Goal: Task Accomplishment & Management: Manage account settings

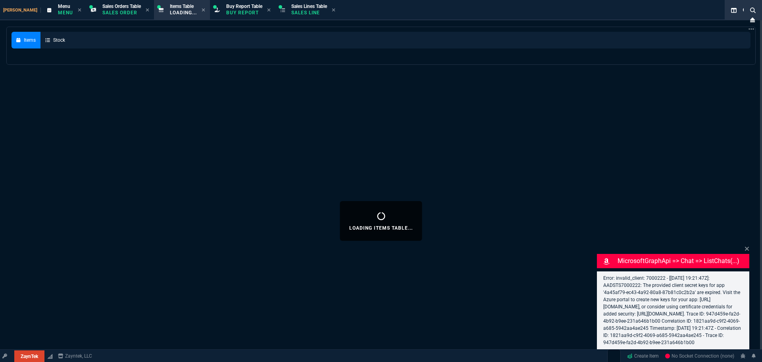
select select "9: OCAM"
select select
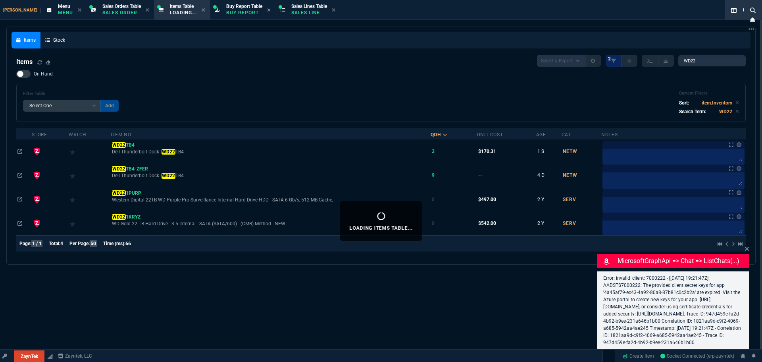
type input "11"
type input "52"
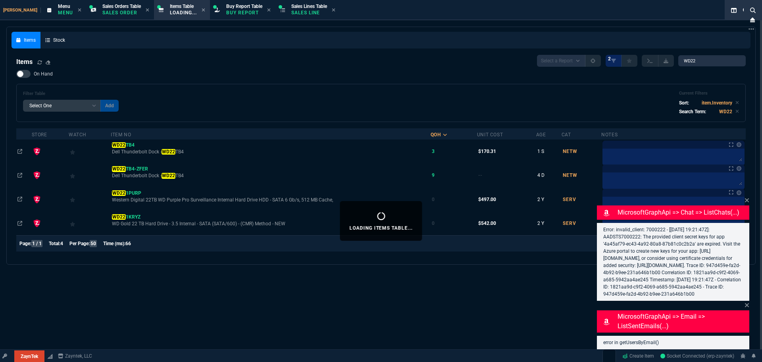
drag, startPoint x: 267, startPoint y: 85, endPoint x: 581, endPoint y: 59, distance: 314.7
click at [268, 85] on div "Filter Table Select One Add Filter () Age () Cat (item.ItemCategoryCode) Item N…" at bounding box center [381, 103] width 730 height 38
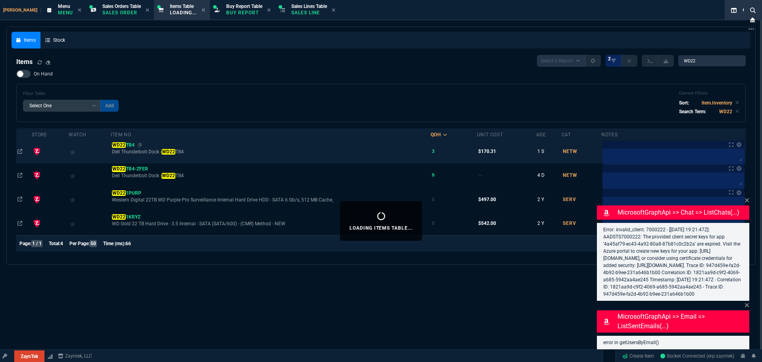
click at [125, 146] on mark "WD22" at bounding box center [118, 145] width 13 height 6
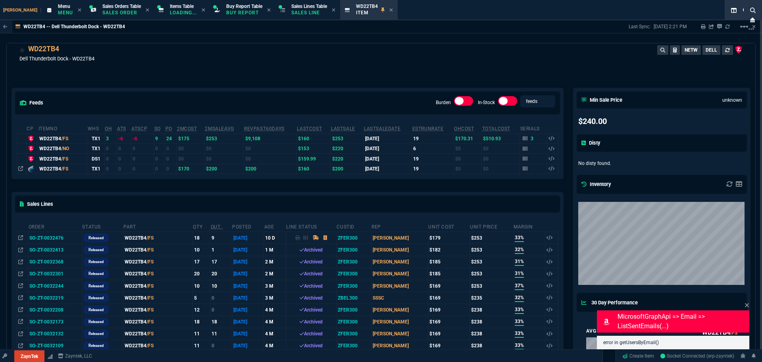
scroll to position [10, 0]
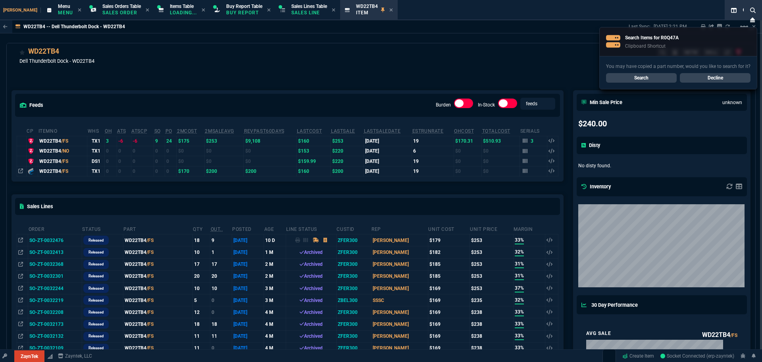
click at [658, 79] on link "Search" at bounding box center [641, 78] width 71 height 10
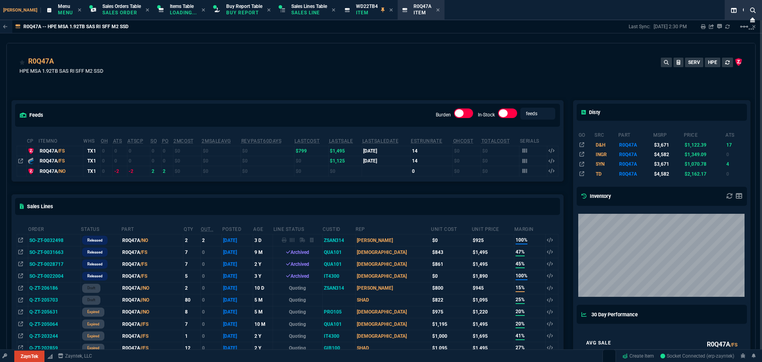
click at [289, 80] on div "R0Q47A HPE MSA 1.92TB SAS RI SFF M2 SSD SERV HPE" at bounding box center [380, 70] width 723 height 28
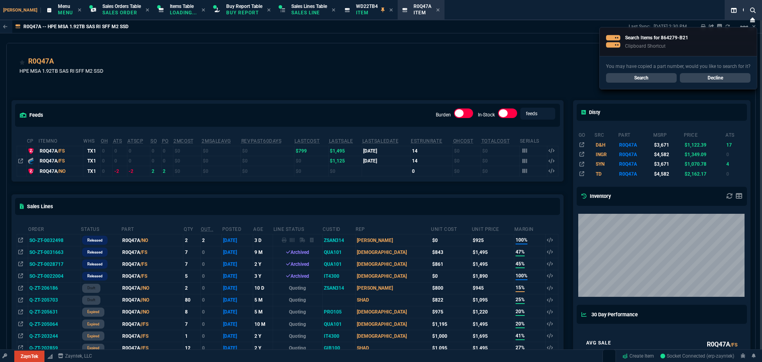
click at [631, 82] on link "Search" at bounding box center [641, 78] width 71 height 10
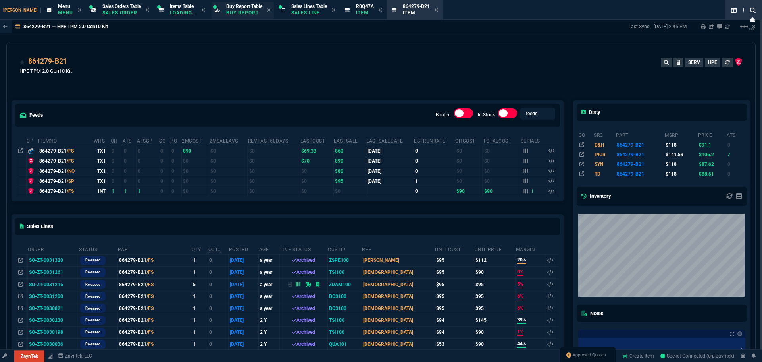
click at [226, 13] on p "Buy Report" at bounding box center [244, 13] width 36 height 6
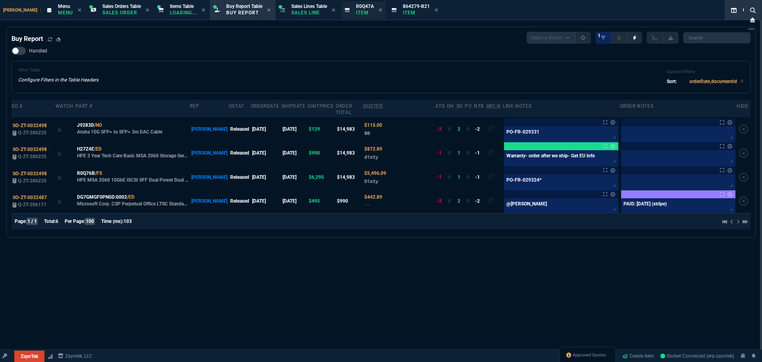
click at [368, 11] on div "R0Q47A Item" at bounding box center [364, 10] width 44 height 17
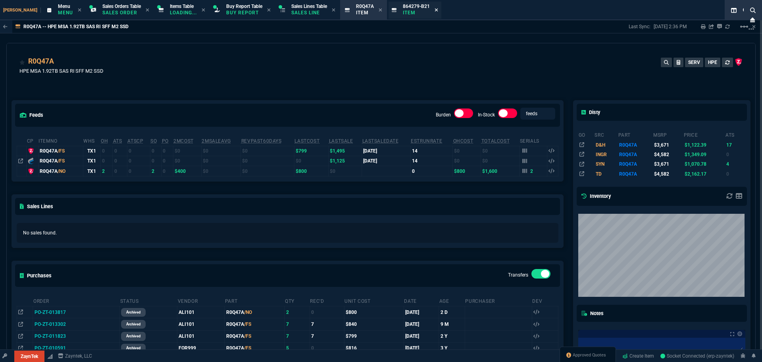
click at [435, 9] on icon at bounding box center [436, 9] width 3 height 3
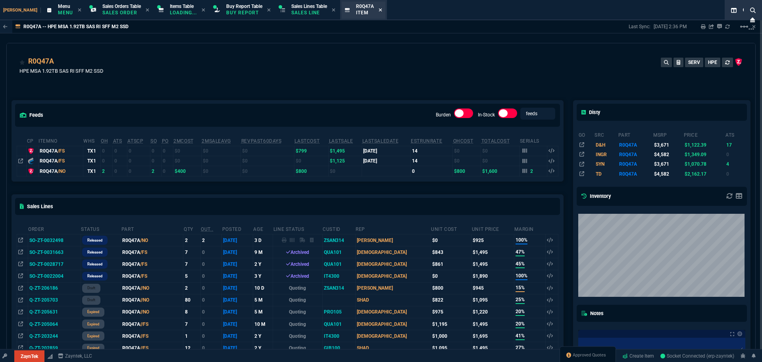
click at [379, 10] on icon at bounding box center [381, 10] width 4 height 5
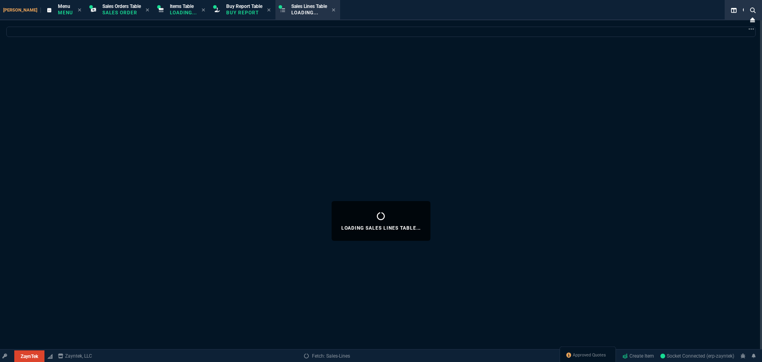
select select
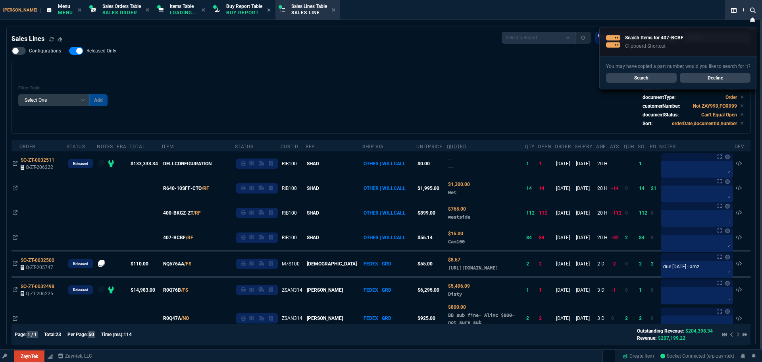
click at [648, 78] on link "Search" at bounding box center [641, 78] width 71 height 10
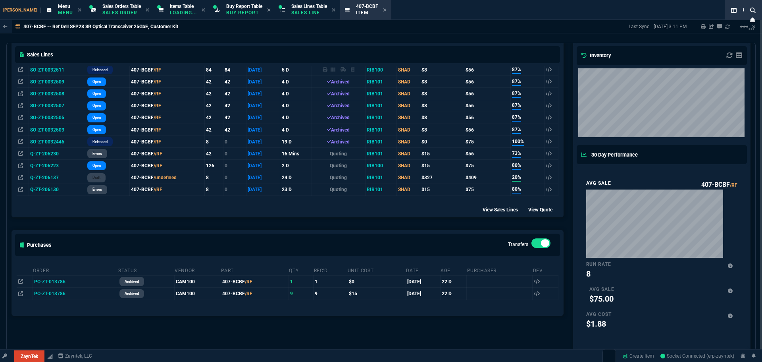
scroll to position [159, 0]
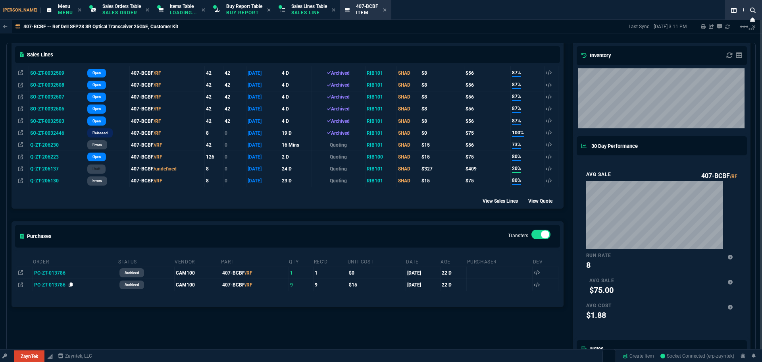
click at [69, 285] on icon at bounding box center [71, 284] width 4 height 5
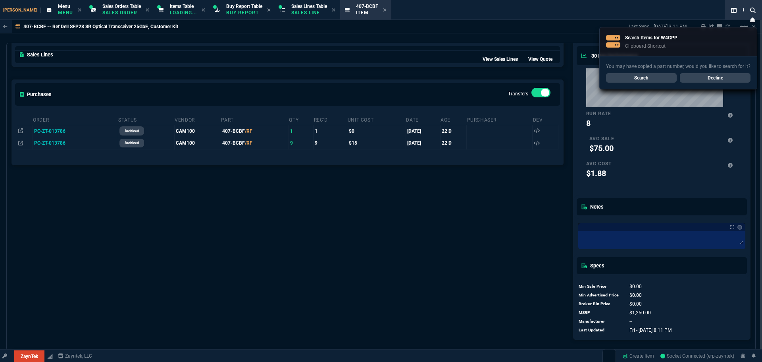
scroll to position [328, 0]
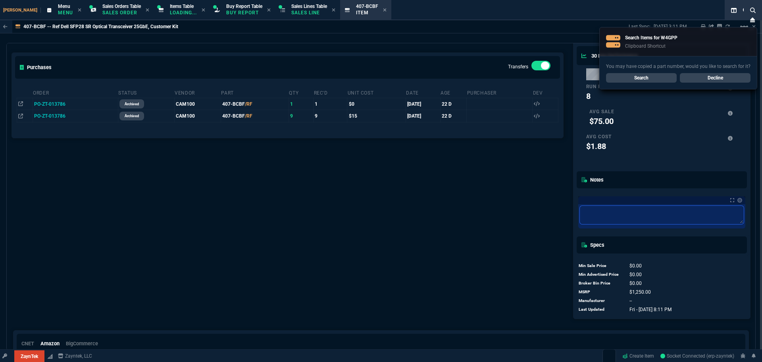
click at [599, 209] on textarea at bounding box center [662, 215] width 164 height 18
type textarea "D"
type textarea "De"
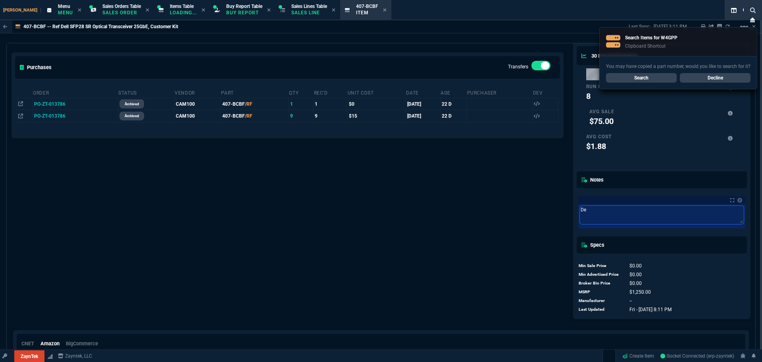
type textarea "Del"
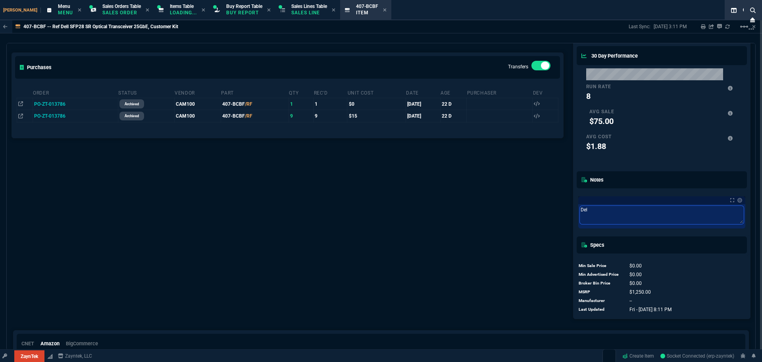
type textarea "Dell"
type textarea "Dell P"
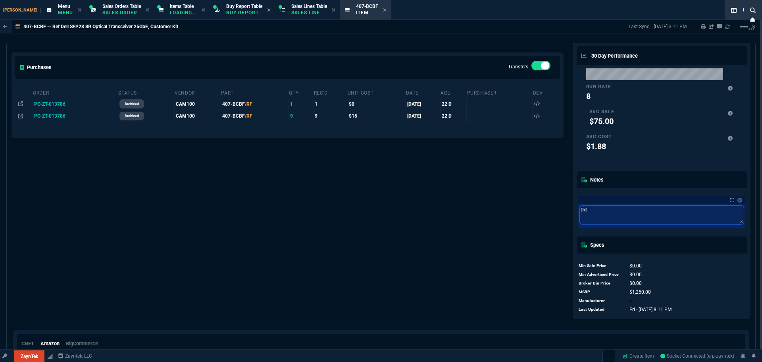
type textarea "Dell P"
type textarea "Dell PN"
type textarea "Dell PN:"
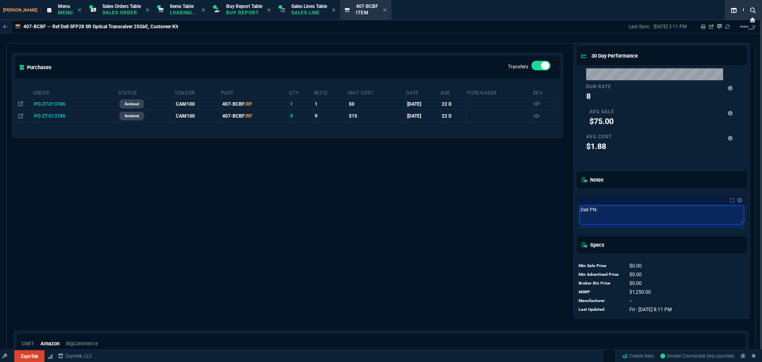
type textarea "Dell PN:"
paste textarea "W4GPP"
type textarea "Dell PN: W4GPP"
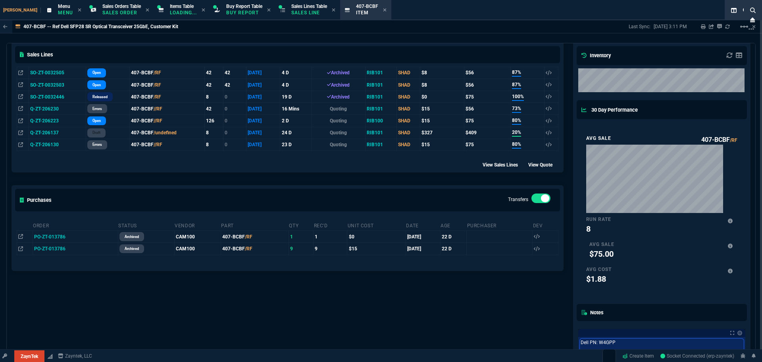
scroll to position [179, 0]
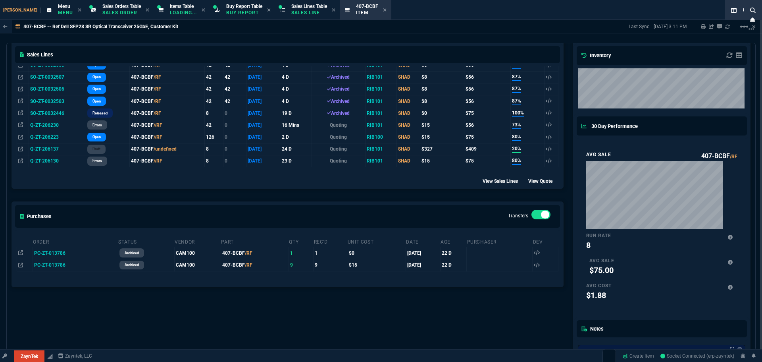
type textarea "Dell PN: W4GPP"
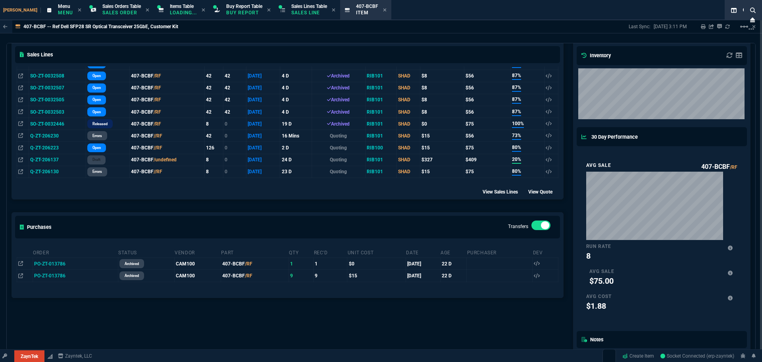
scroll to position [199, 0]
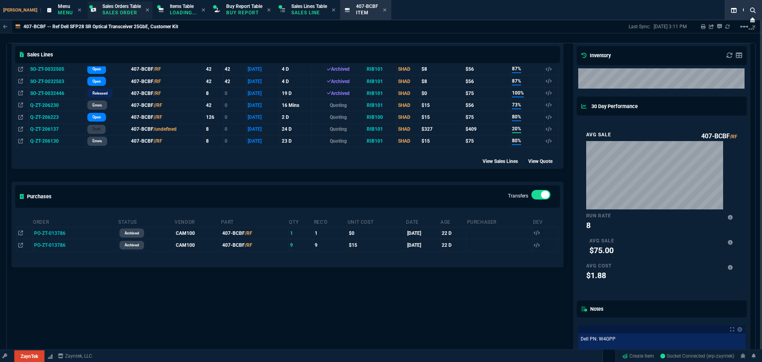
click at [113, 8] on span "Sales Orders Table" at bounding box center [121, 7] width 39 height 6
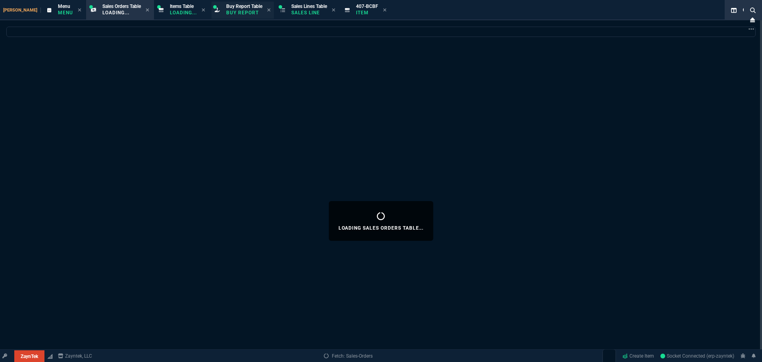
click at [226, 12] on p "Buy Report" at bounding box center [244, 13] width 36 height 6
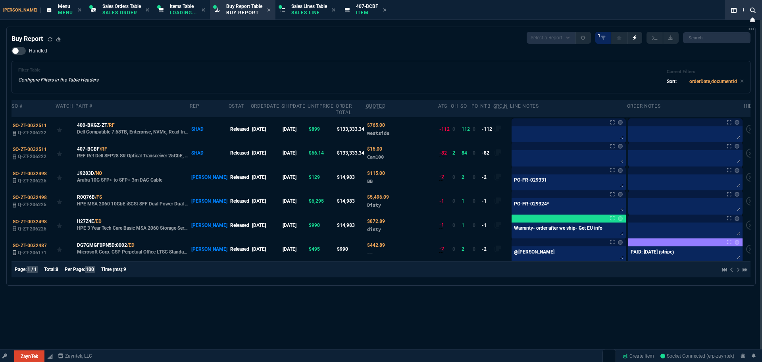
click at [242, 70] on div "Filter Table Configure Filters in the Table Headers Current Filters Sort: order…" at bounding box center [381, 76] width 726 height 19
click at [418, 48] on div "Handled Filter Table Configure Filters in the Table Headers Current Filters Sor…" at bounding box center [381, 70] width 739 height 46
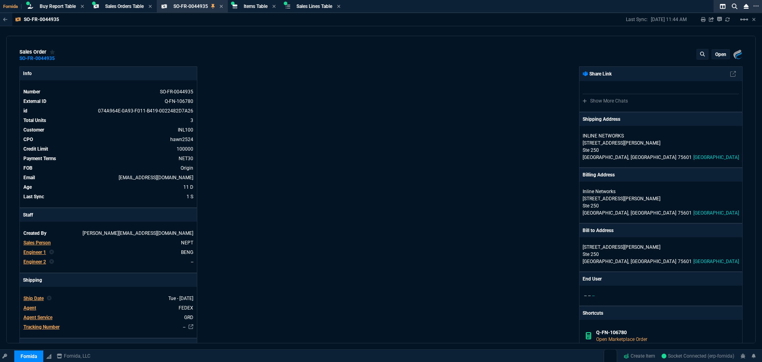
select select "9: OCAM"
click at [349, 106] on div "Info Number SO-FR-0044935 External ID Q-FN-106780 id 074A964E-0A93-F011-B419-00…" at bounding box center [200, 292] width 362 height 453
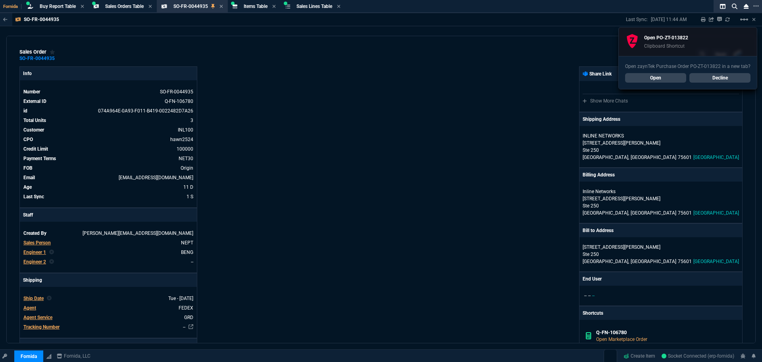
select select "9: OCAM"
click at [62, 5] on span "Buy Report Table" at bounding box center [58, 7] width 36 height 6
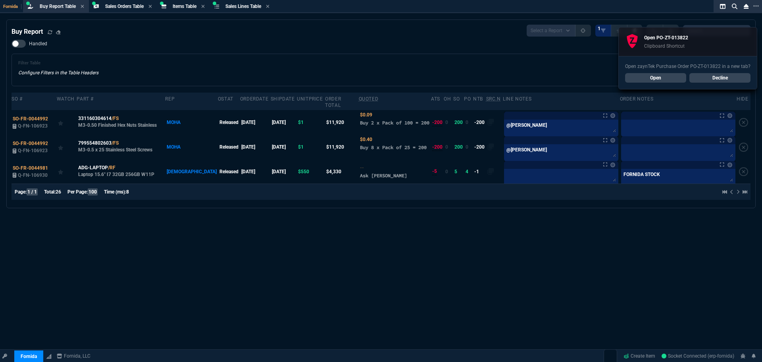
click at [728, 78] on link "Decline" at bounding box center [720, 78] width 61 height 10
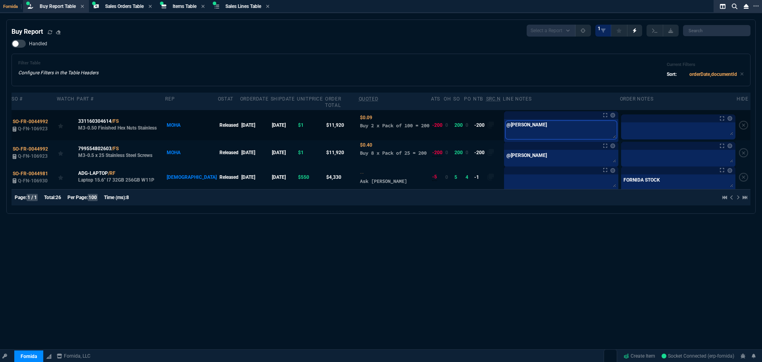
drag, startPoint x: 540, startPoint y: 122, endPoint x: 323, endPoint y: 112, distance: 217.4
click at [325, 113] on tr "SO-FR-0044992 Q-FN-106923 331160304614 /FS M3-0.50 Finished Hex Nuts Stainless …" at bounding box center [381, 125] width 739 height 30
type textarea "o"
type textarea "or"
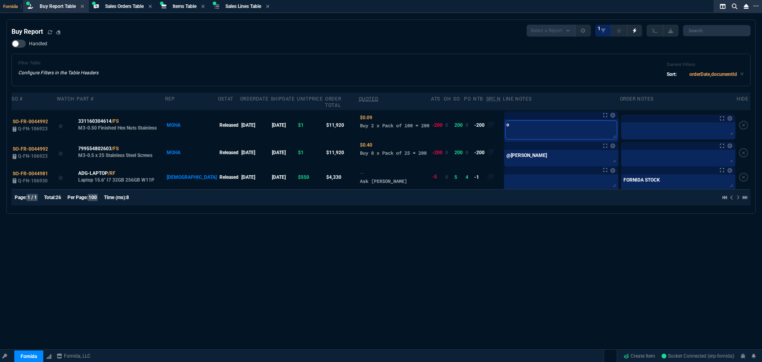
type textarea "or"
type textarea "ord"
type textarea "orde"
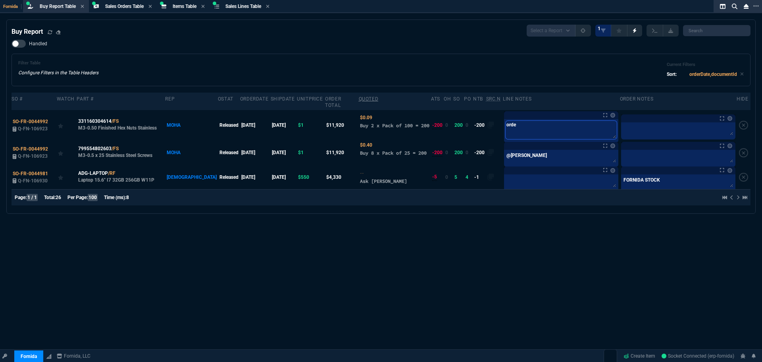
type textarea "order"
type textarea "ordere"
type textarea "ordered"
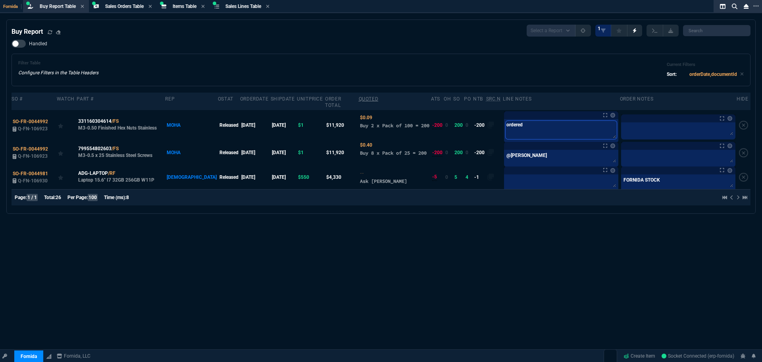
type textarea "ordered"
type textarea "ordered f"
type textarea "ordered fr"
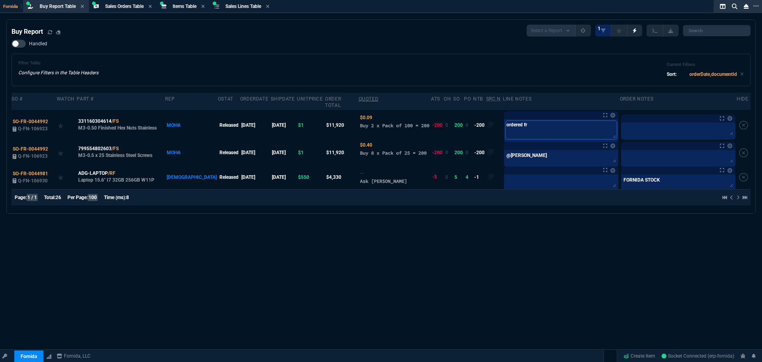
type textarea "ordered fro"
type textarea "ordered from"
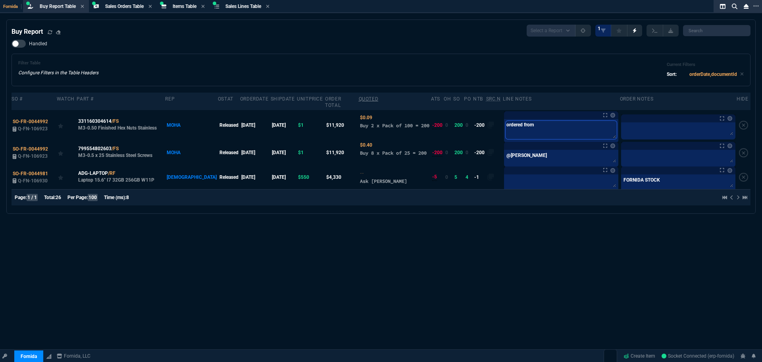
type textarea "ordered from"
type textarea "ordered from A"
type textarea "ordered from Am"
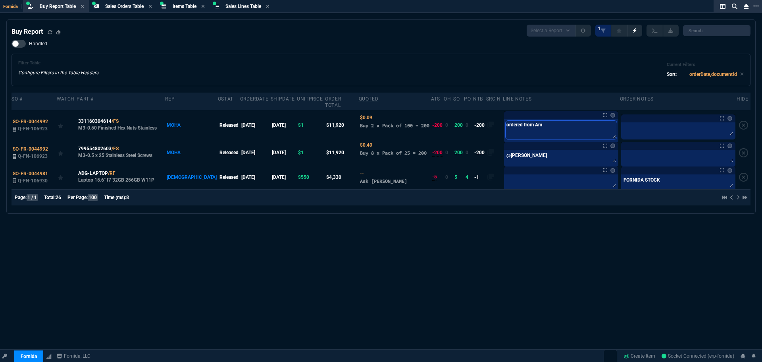
type textarea "ordered from Ama"
type textarea "ordered from Amaz"
type textarea "ordered from Amazo"
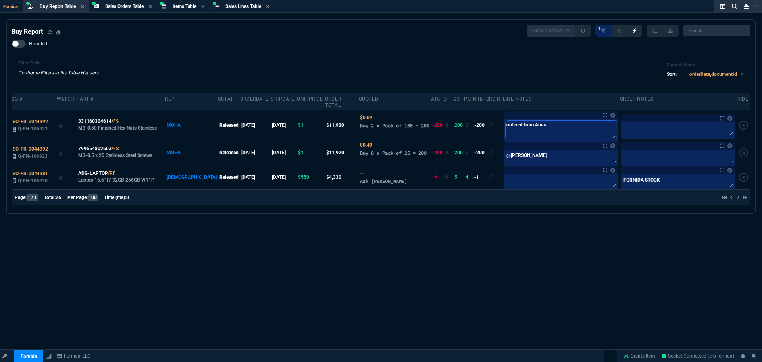
type textarea "ordered from Amazo"
type textarea "ordered from Amazon"
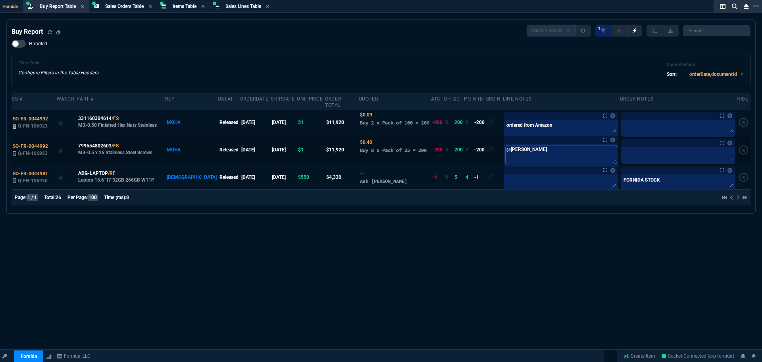
click at [523, 150] on textarea "@carlos" at bounding box center [561, 154] width 111 height 18
drag, startPoint x: 490, startPoint y: 146, endPoint x: 438, endPoint y: 134, distance: 54.1
click at [430, 140] on tr "SO-FR-0044992 Q-FN-106923 799554802603 /FS M3-0.5 x 25 Stainless Steel Screws M…" at bounding box center [381, 150] width 739 height 30
click at [506, 121] on textarea "ordered from Amazon" at bounding box center [561, 127] width 111 height 12
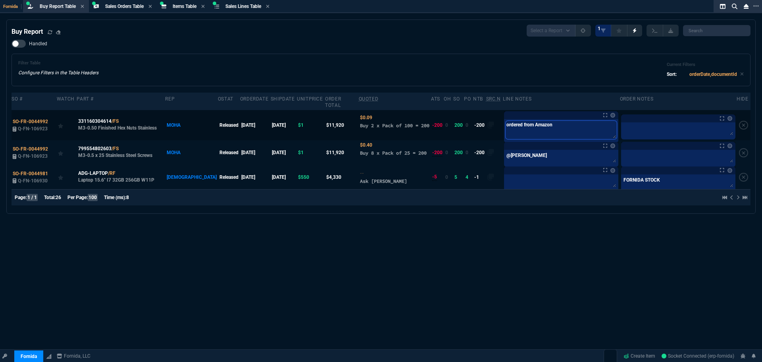
type textarea "Iordered from Amazon"
type textarea "I ordered from Amazon"
click at [534, 151] on textarea "@carlos" at bounding box center [561, 157] width 111 height 12
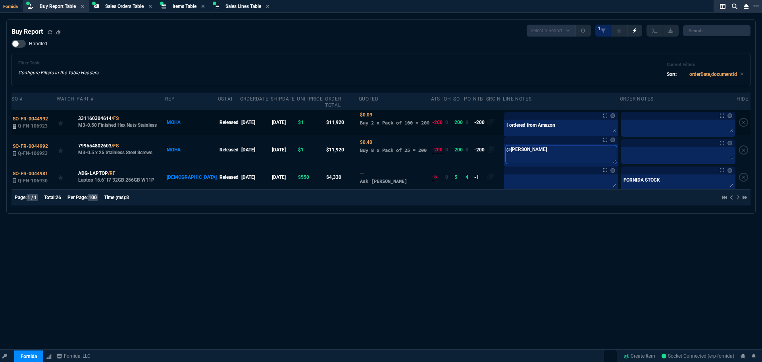
drag, startPoint x: 517, startPoint y: 145, endPoint x: 299, endPoint y: 121, distance: 218.5
click at [314, 123] on tbody "SO-FR-0044992 Q-FN-106923 331160304614 /FS M3-0.50 Finished Hex Nuts Stainless …" at bounding box center [381, 149] width 739 height 79
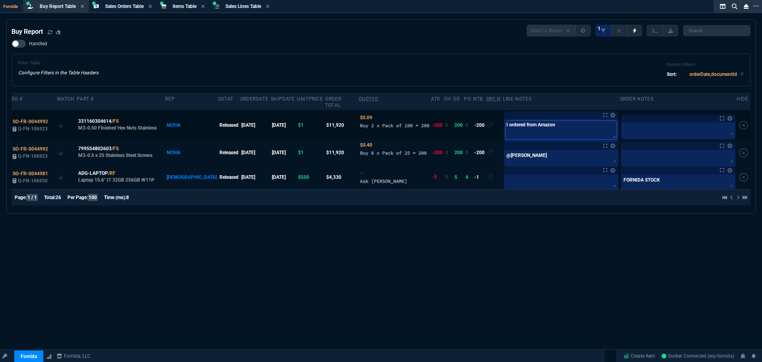
click at [521, 121] on textarea "I ordered from Amazon" at bounding box center [561, 130] width 111 height 18
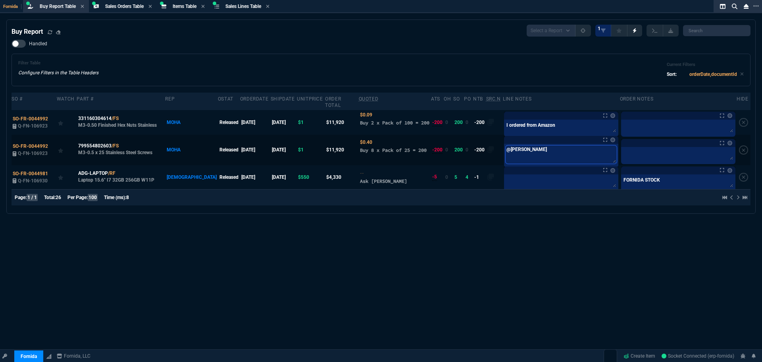
click at [515, 147] on textarea "@carlos" at bounding box center [561, 154] width 111 height 18
paste textarea "I ordered from Amazon"
type textarea "I ordered from Amazon"
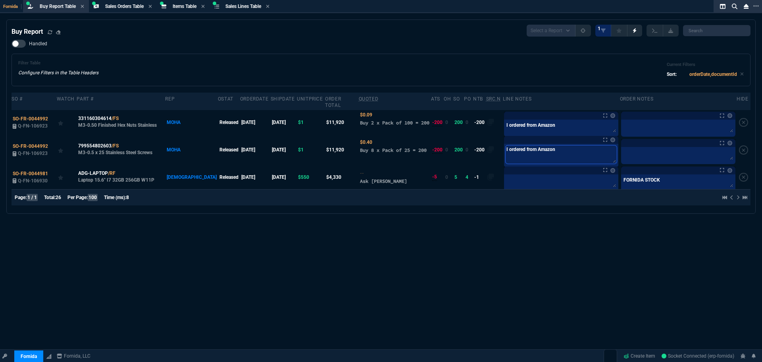
type textarea "I ordered from Amazon"
click at [491, 57] on div "Filter Table Configure Filters in the Table Headers Current Filters Sort: order…" at bounding box center [381, 70] width 739 height 33
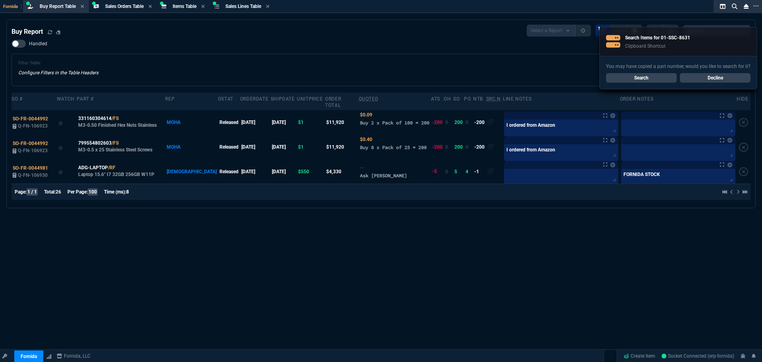
click at [618, 75] on link "Search" at bounding box center [641, 78] width 71 height 10
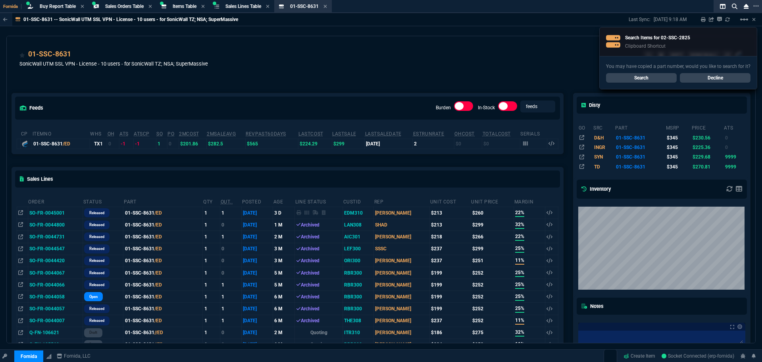
click at [631, 72] on div "You may have copied a part number, would you like to search for it? Search Decl…" at bounding box center [678, 72] width 157 height 33
click at [648, 78] on link "Search" at bounding box center [641, 78] width 71 height 10
